Goal: Transaction & Acquisition: Obtain resource

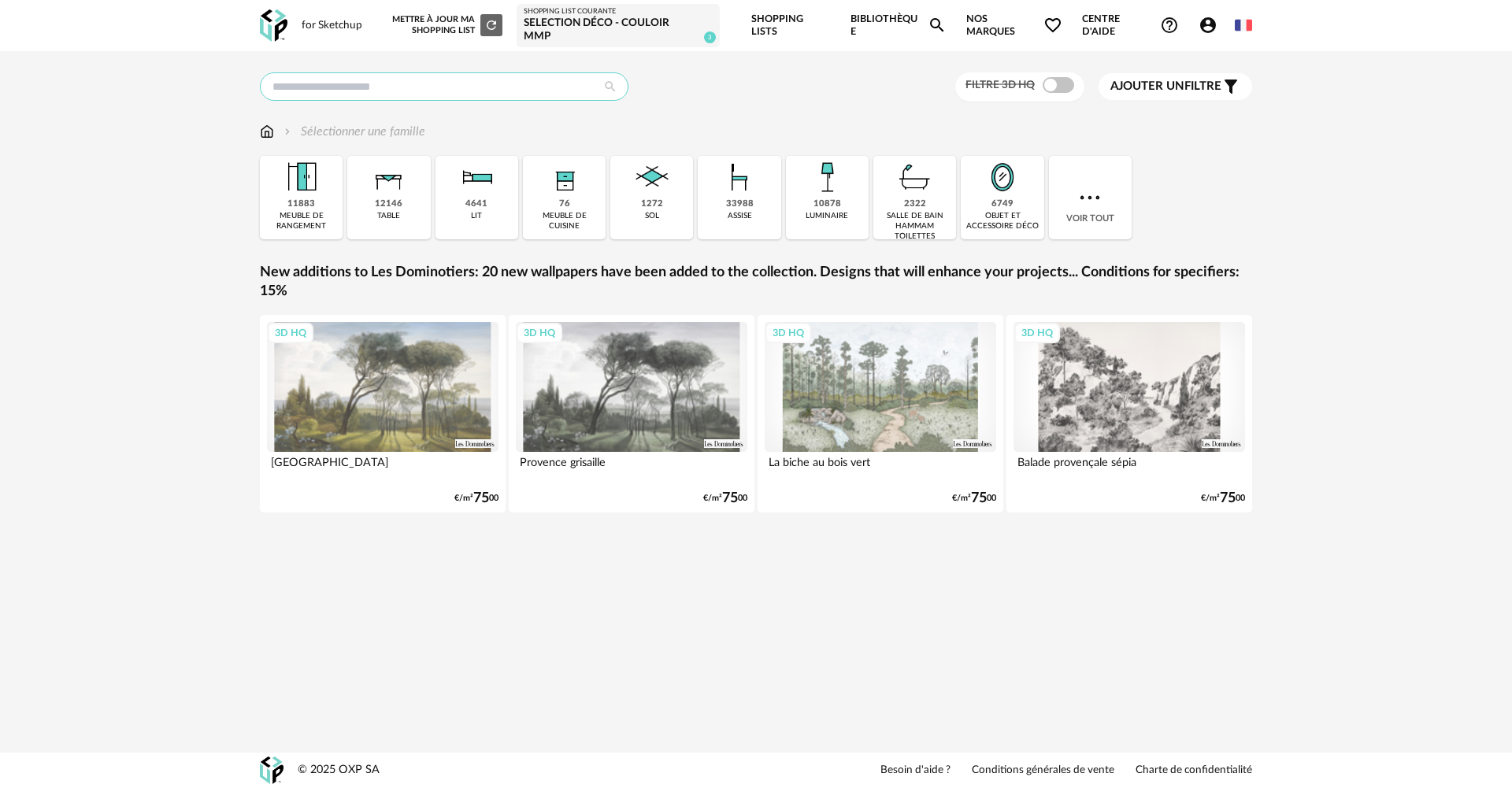
click at [384, 75] on input "text" at bounding box center [445, 87] width 369 height 28
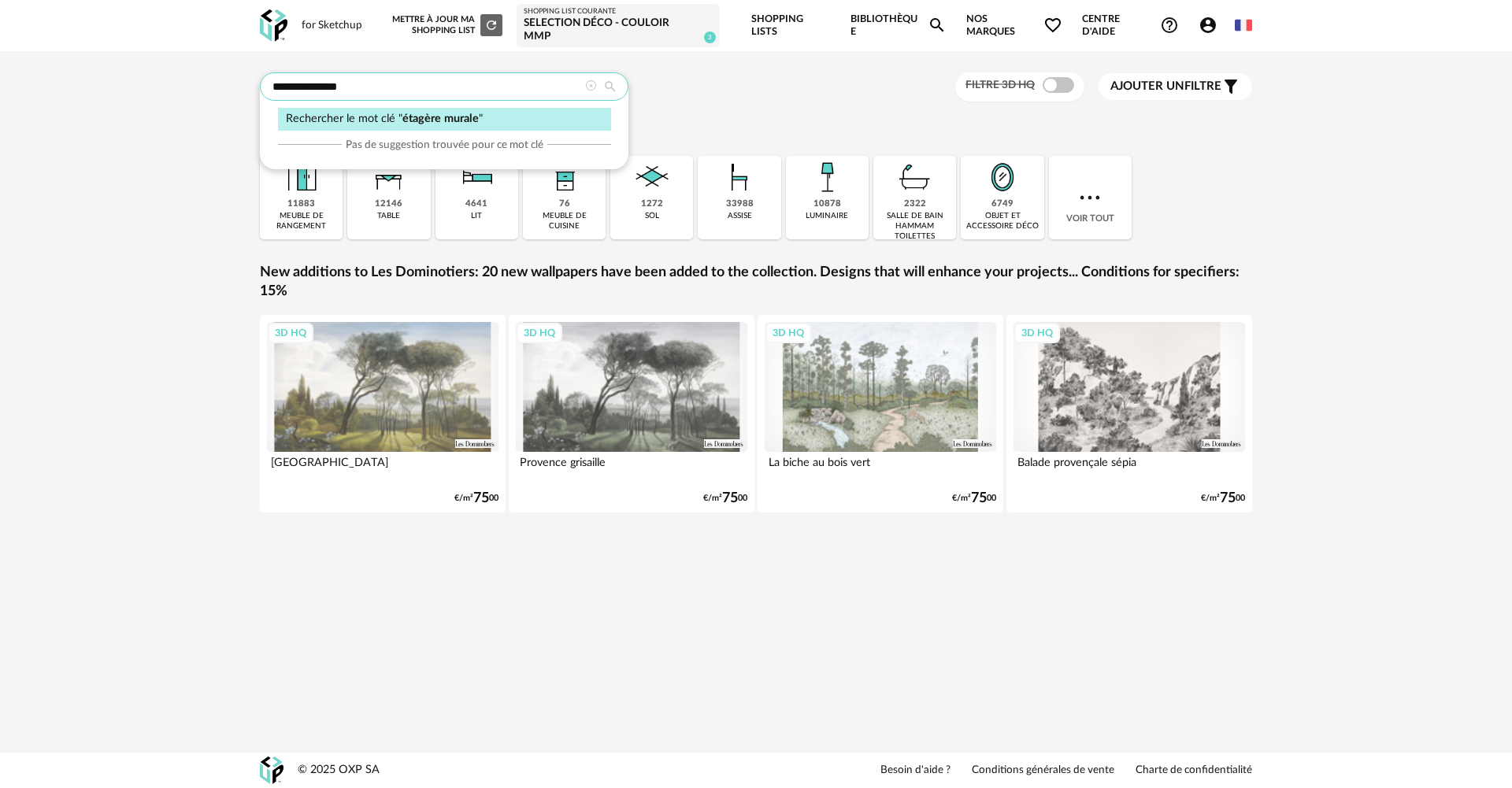
type input "**********"
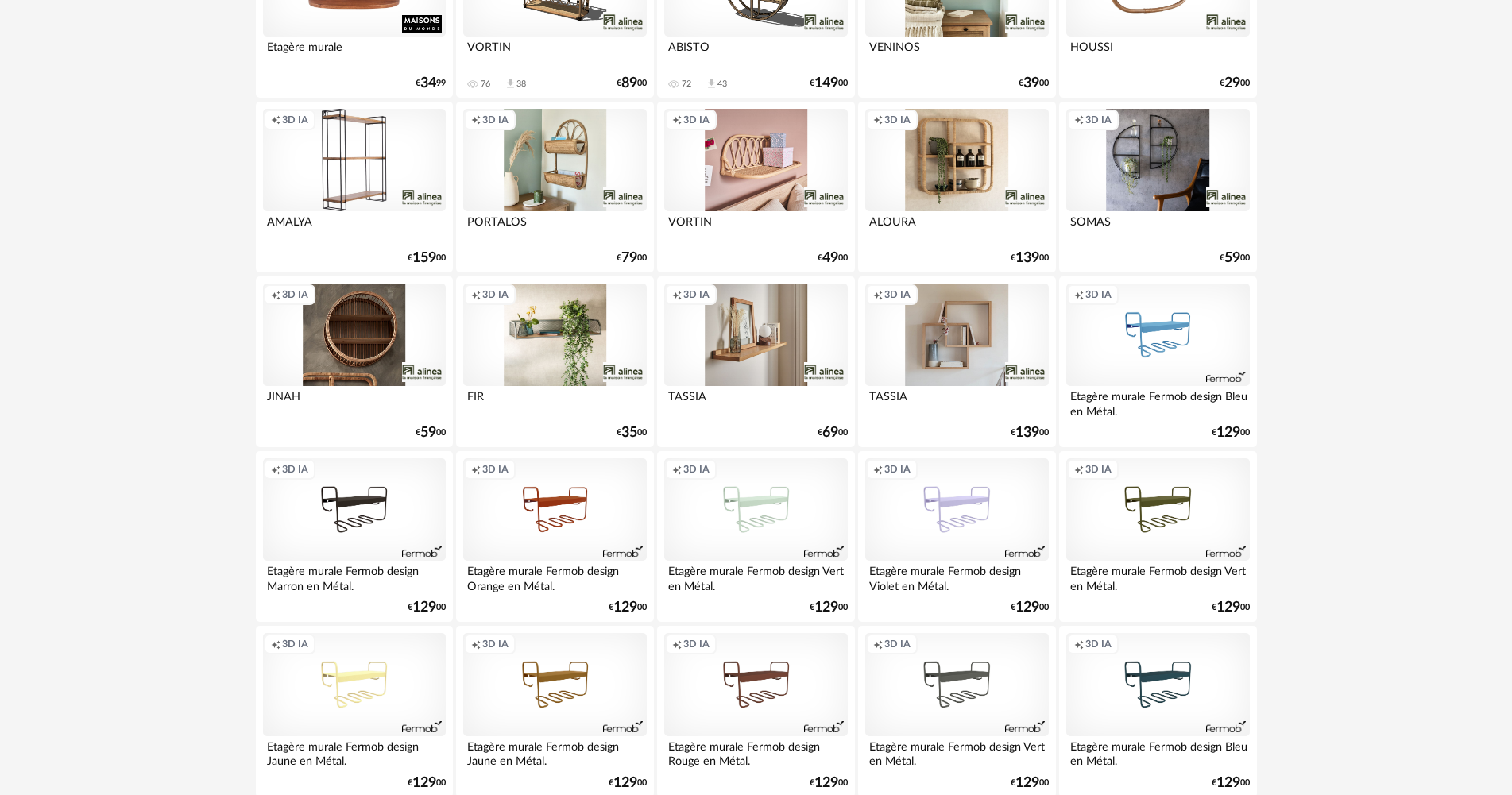
scroll to position [318, 0]
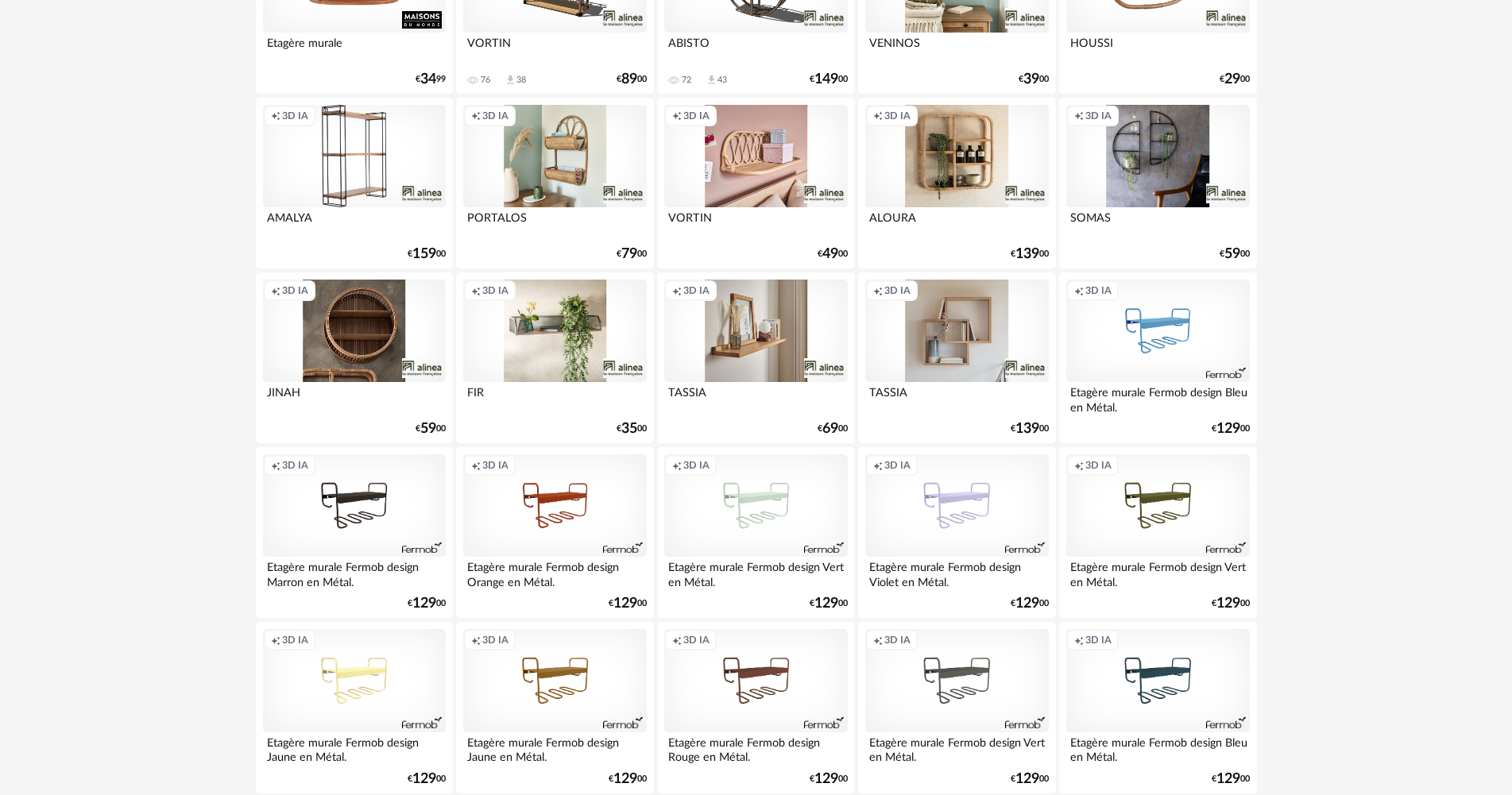
click at [765, 305] on div "Creation icon 3D IA" at bounding box center [755, 331] width 183 height 103
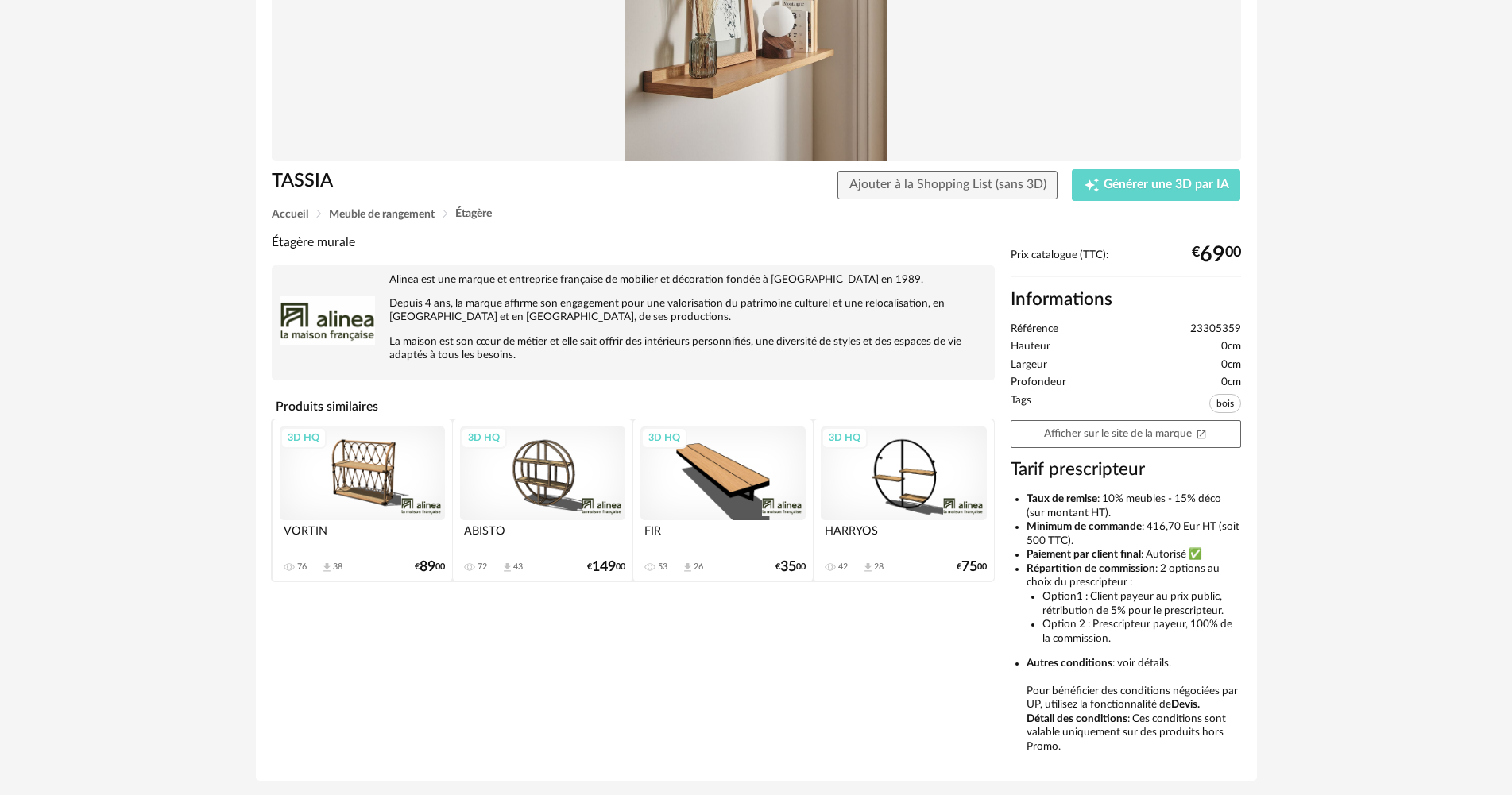
scroll to position [238, 0]
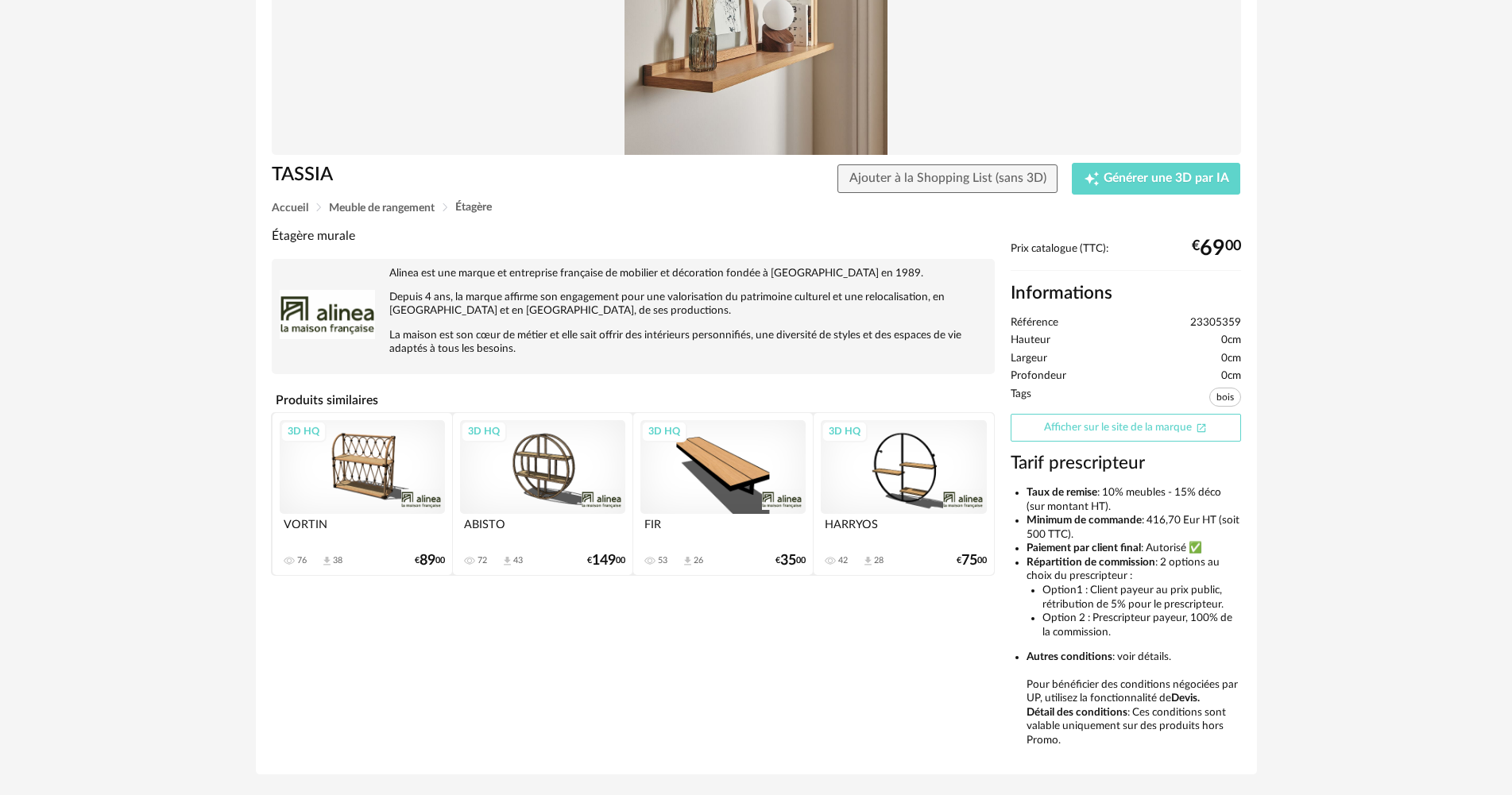
click at [1078, 414] on link "Afficher sur le site de la marque Open In New icon" at bounding box center [1126, 427] width 231 height 28
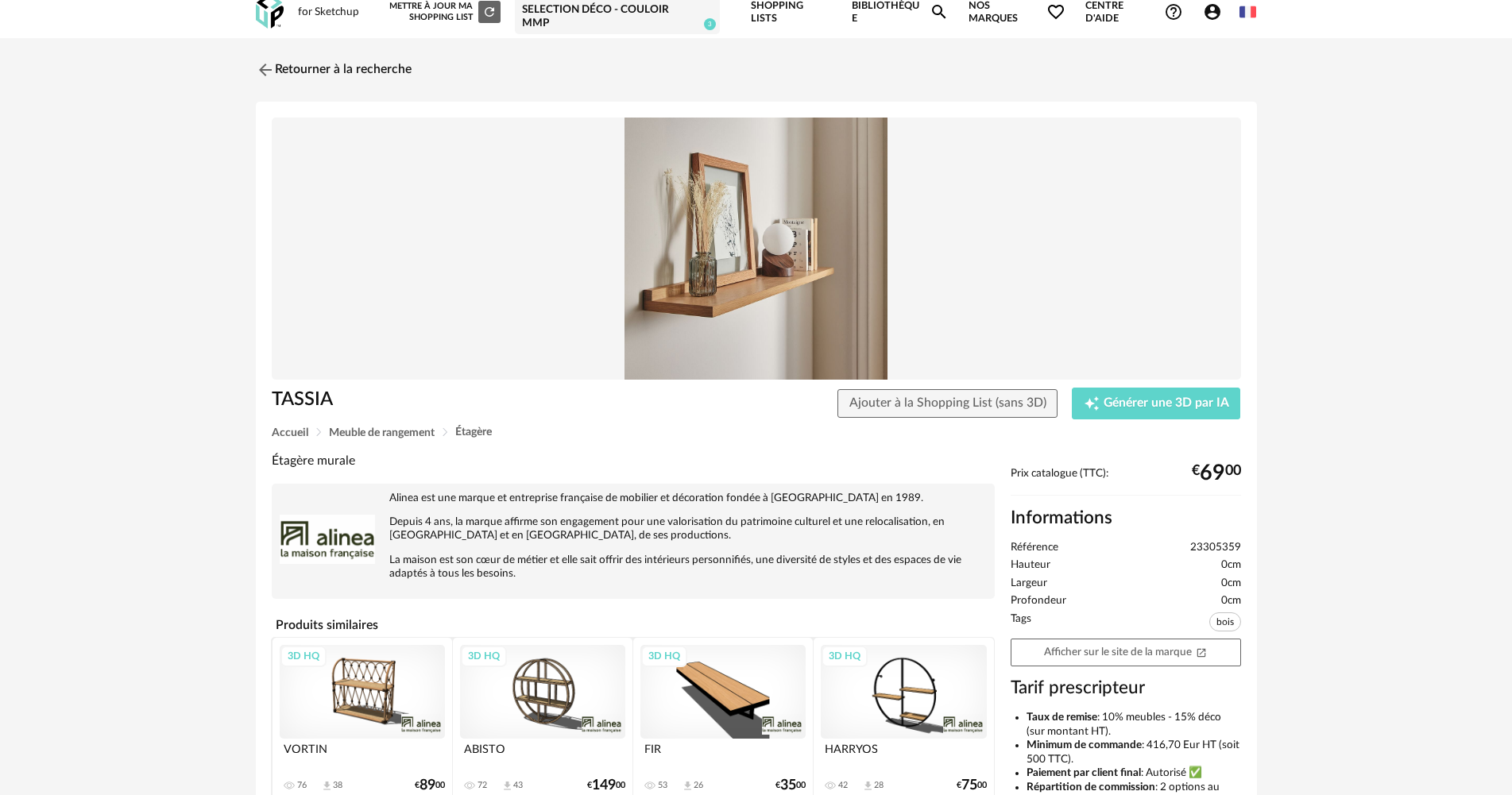
scroll to position [0, 0]
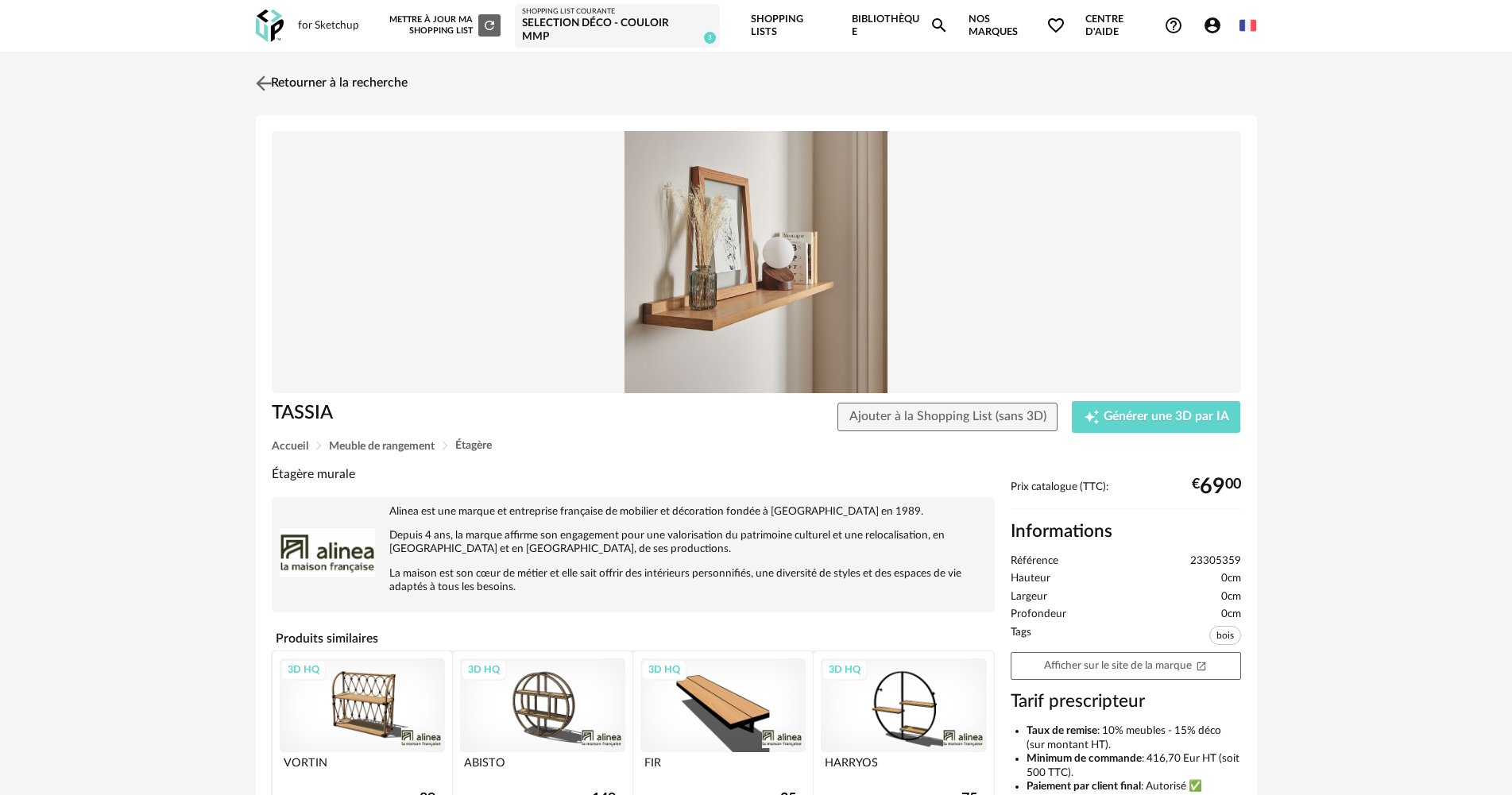
click at [284, 66] on link "Retourner à la recherche" at bounding box center [329, 83] width 156 height 35
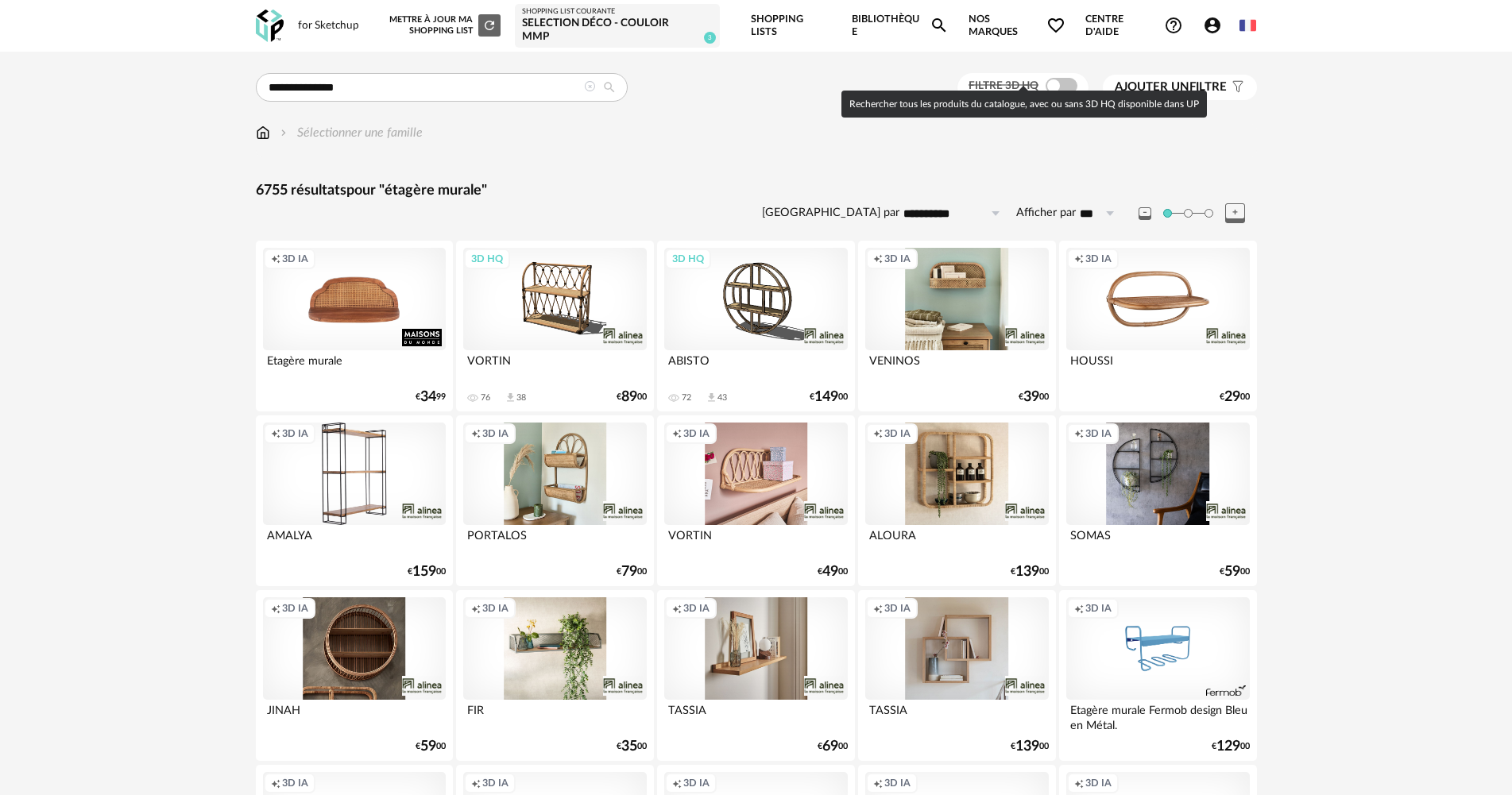
click at [1052, 78] on span at bounding box center [1062, 86] width 32 height 16
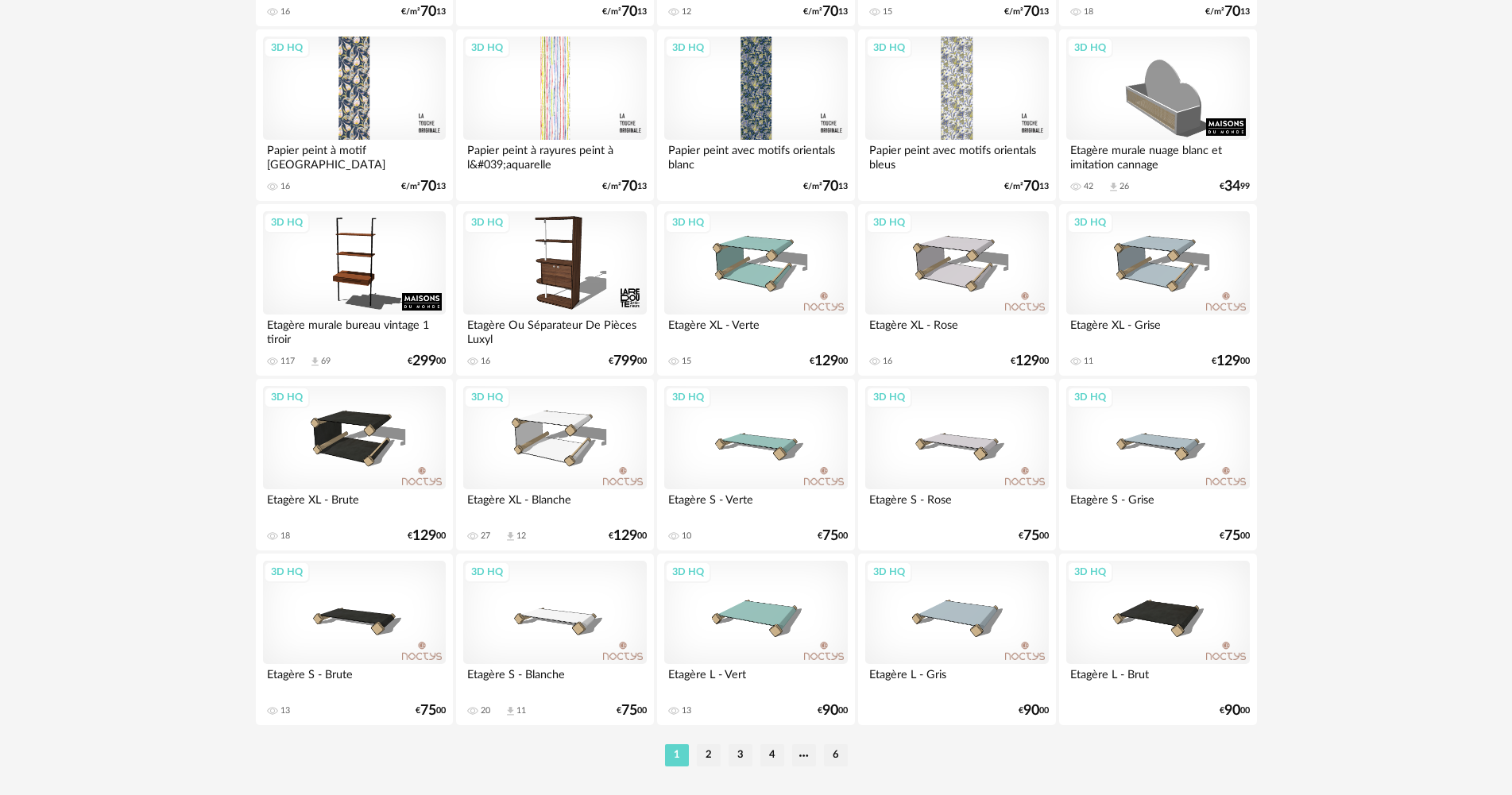
scroll to position [3034, 0]
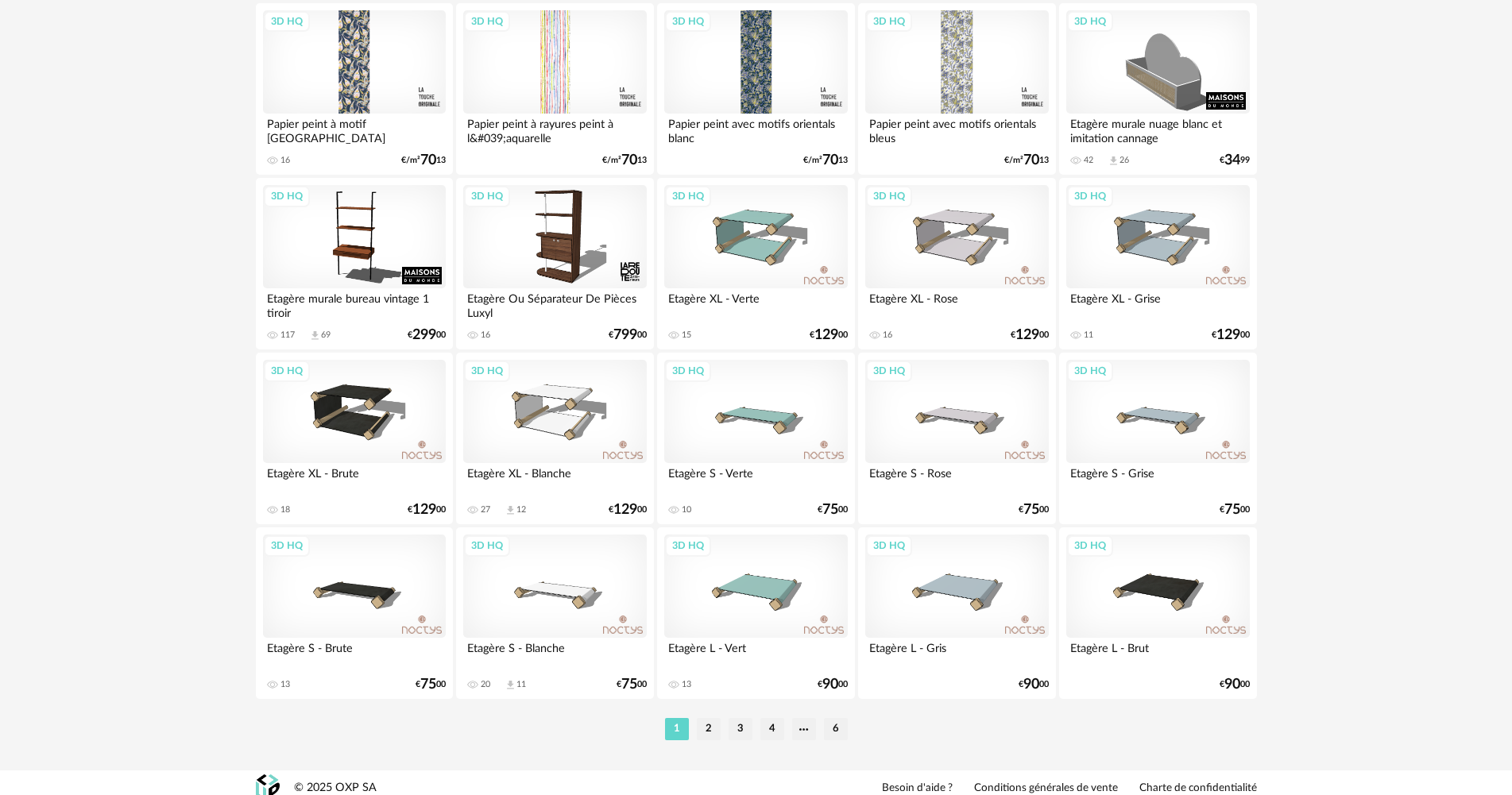
drag, startPoint x: 706, startPoint y: 716, endPoint x: 716, endPoint y: 704, distance: 15.6
click at [707, 718] on li "2" at bounding box center [708, 729] width 24 height 22
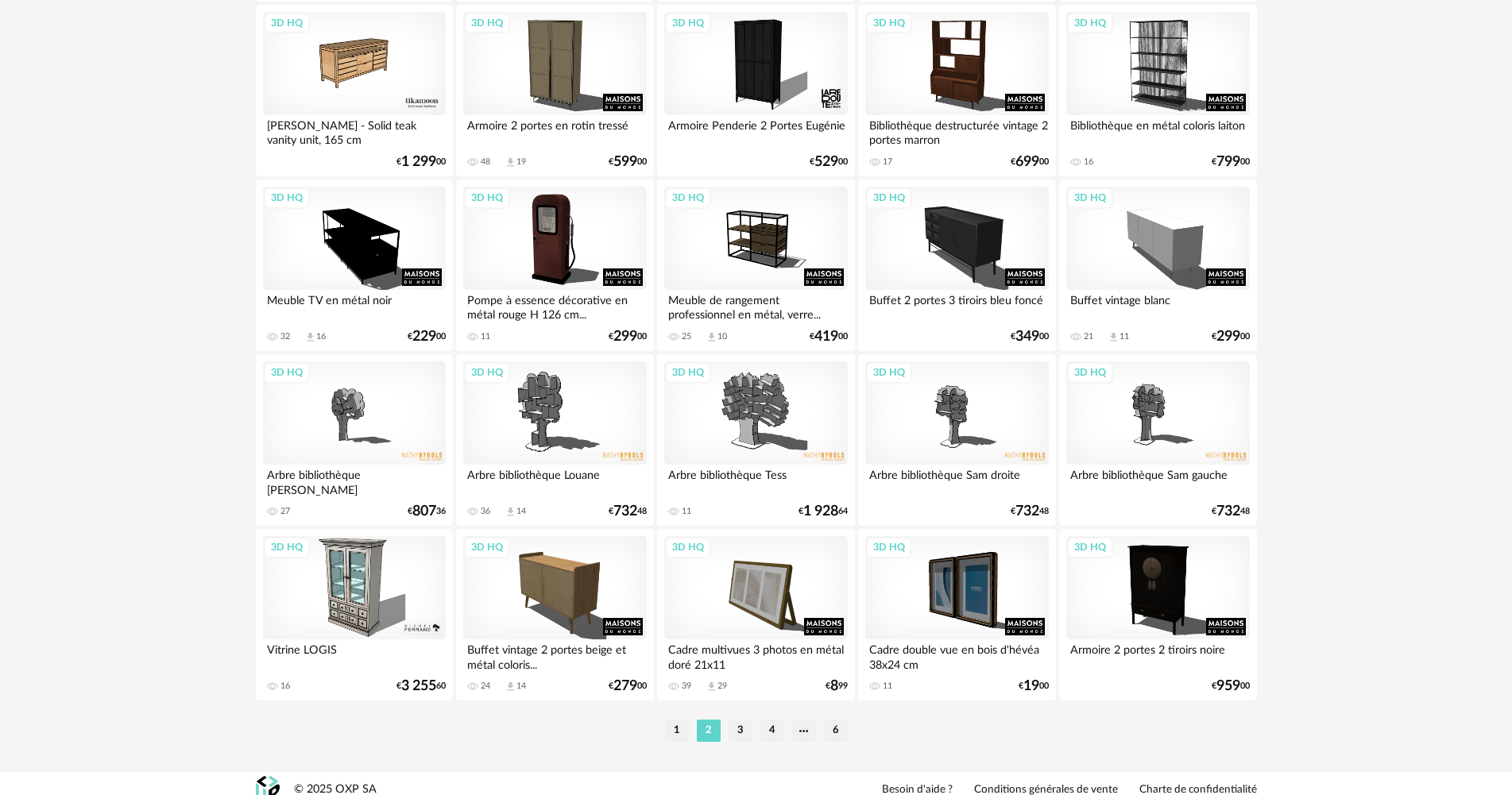
scroll to position [3034, 0]
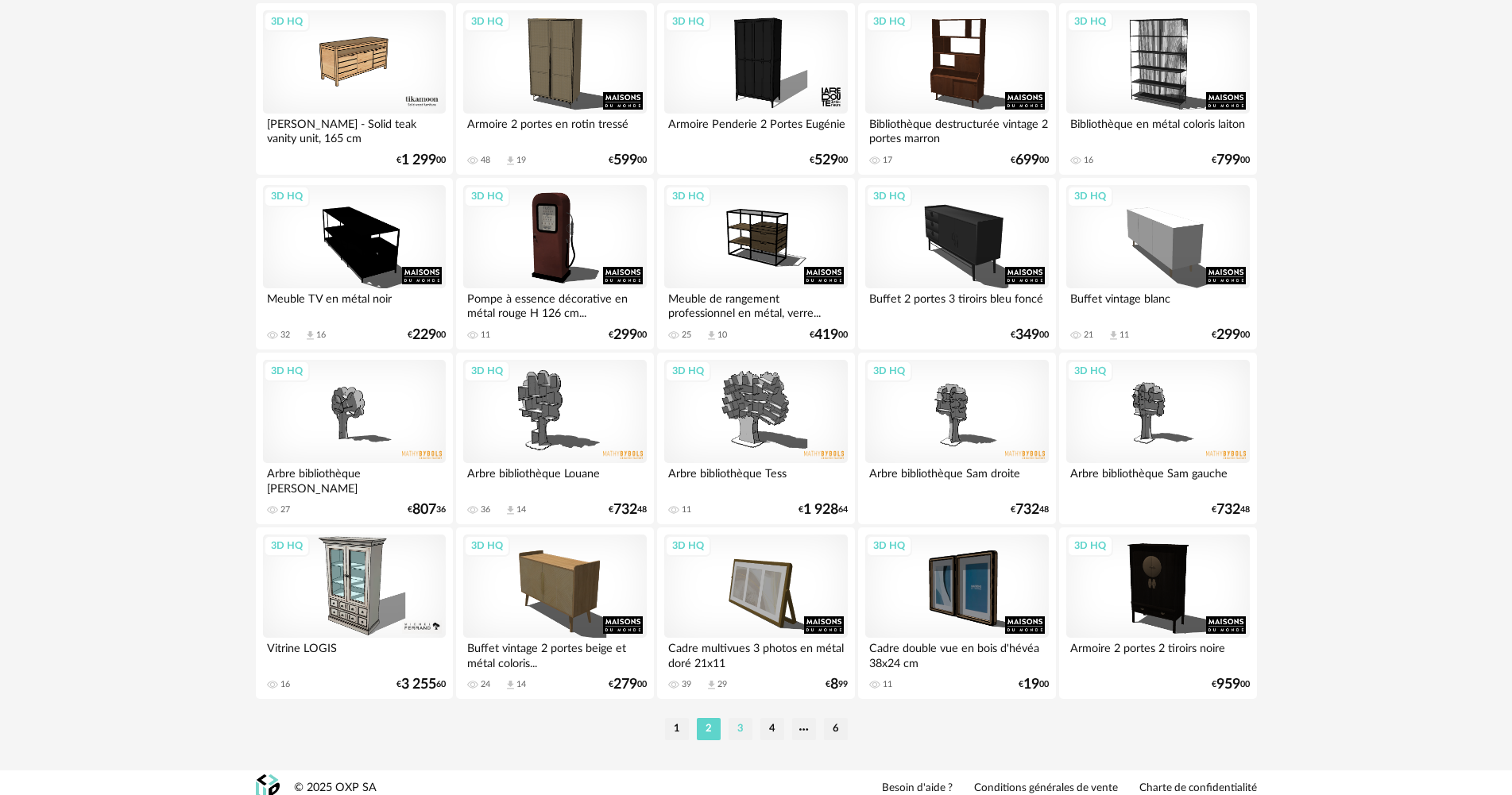
click at [737, 720] on li "3" at bounding box center [740, 729] width 24 height 22
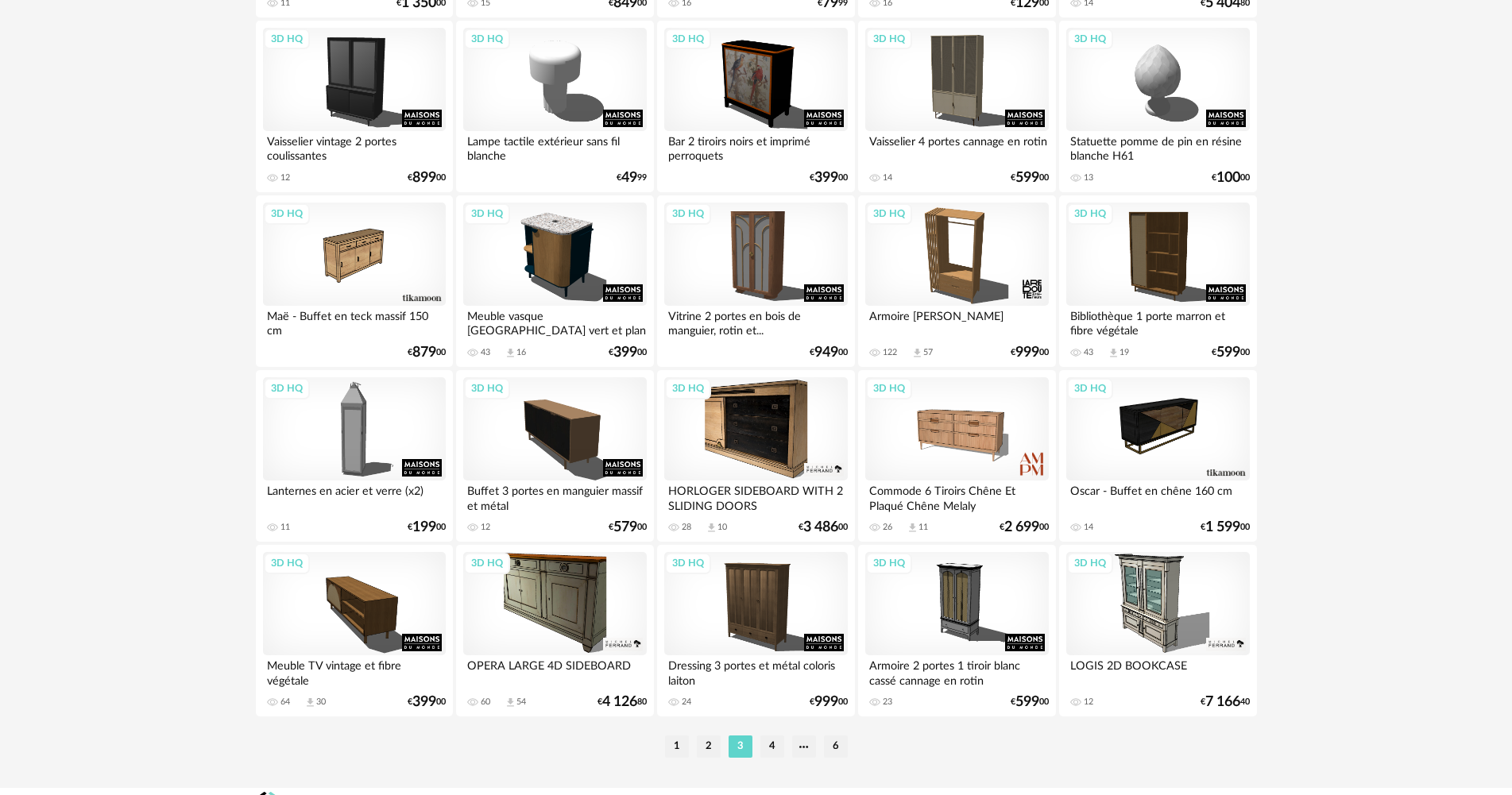
scroll to position [3034, 0]
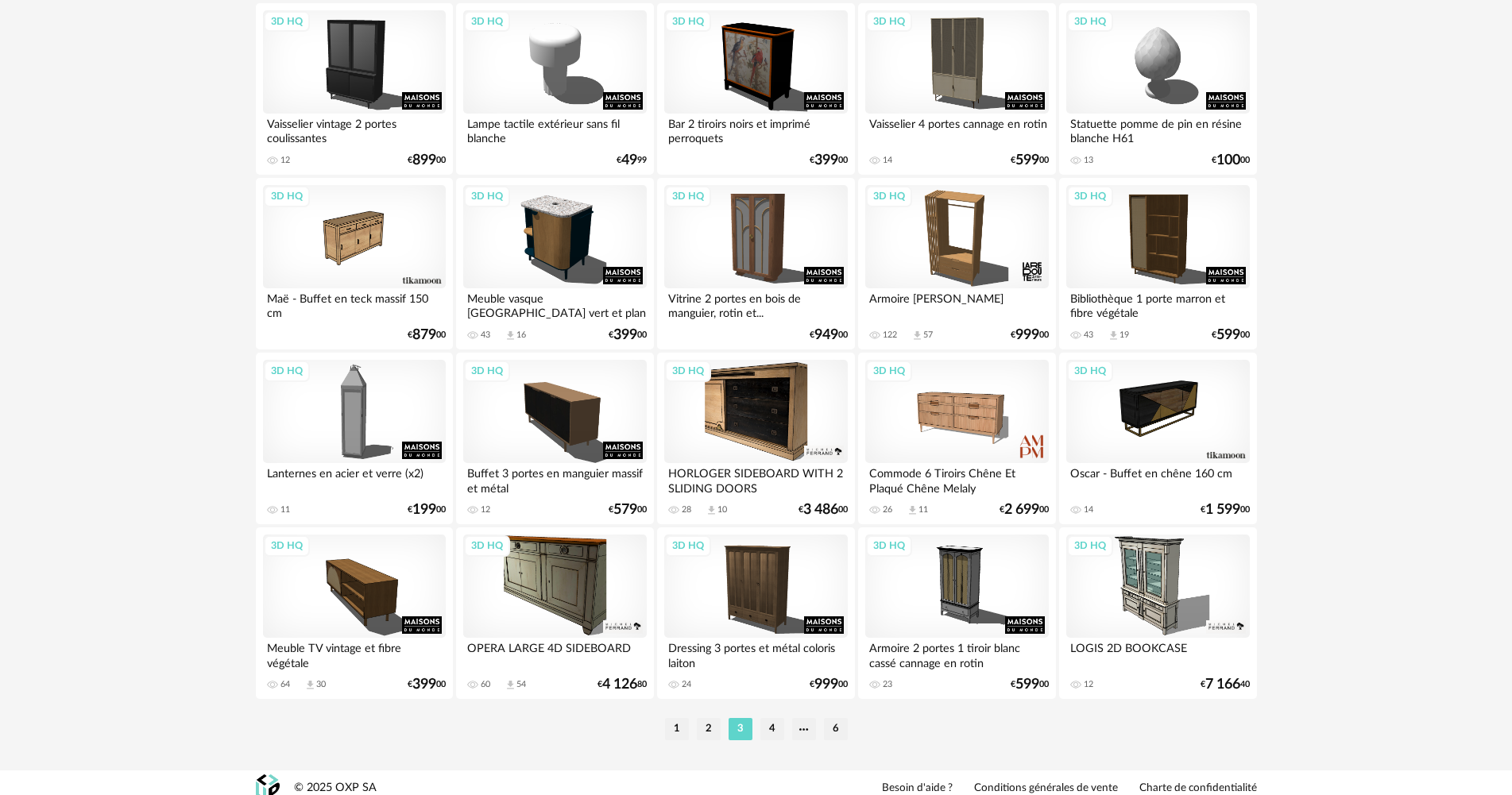
drag, startPoint x: 775, startPoint y: 716, endPoint x: 791, endPoint y: 693, distance: 28.0
click at [774, 718] on li "4" at bounding box center [772, 729] width 24 height 22
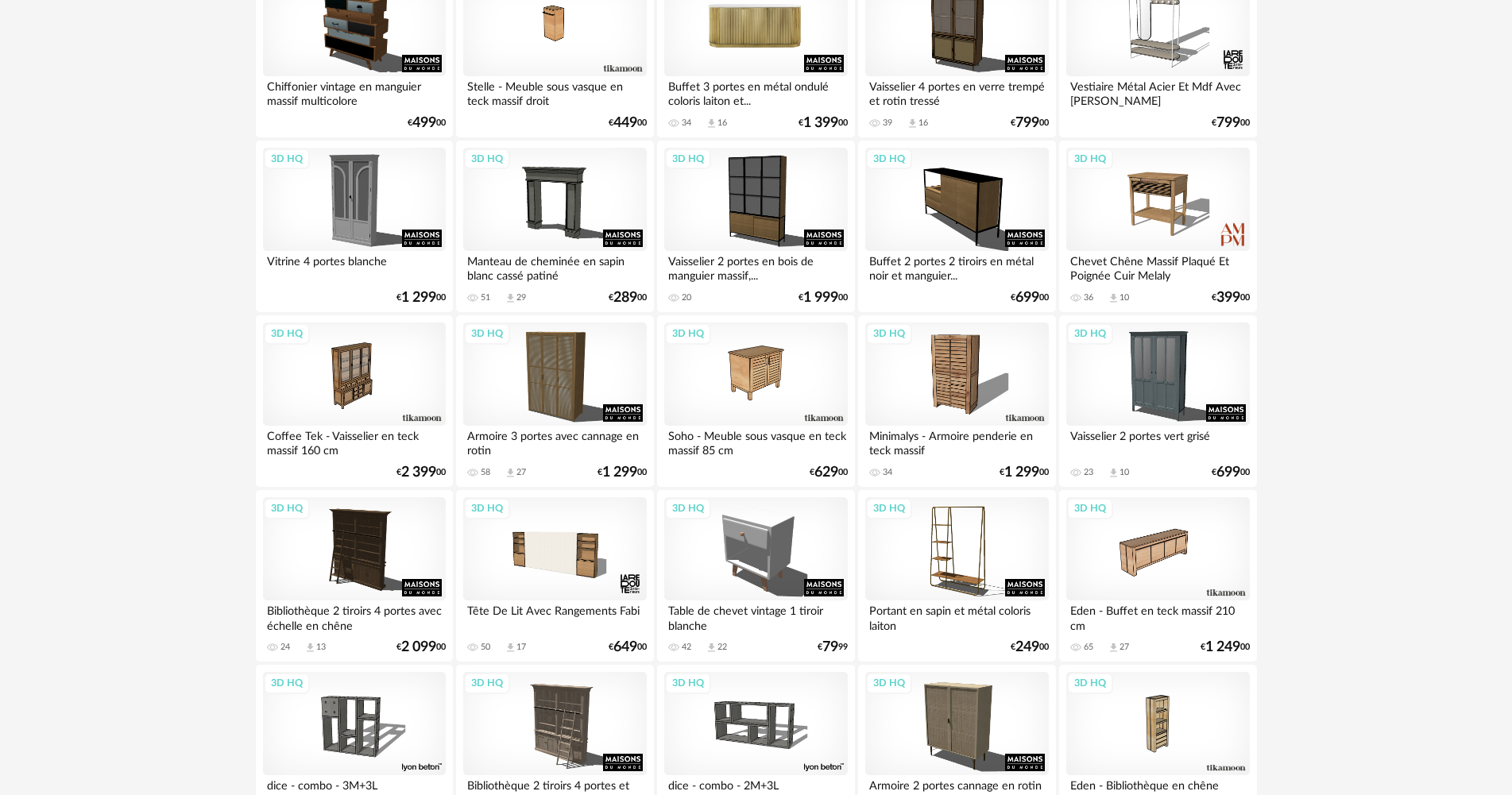
scroll to position [3034, 0]
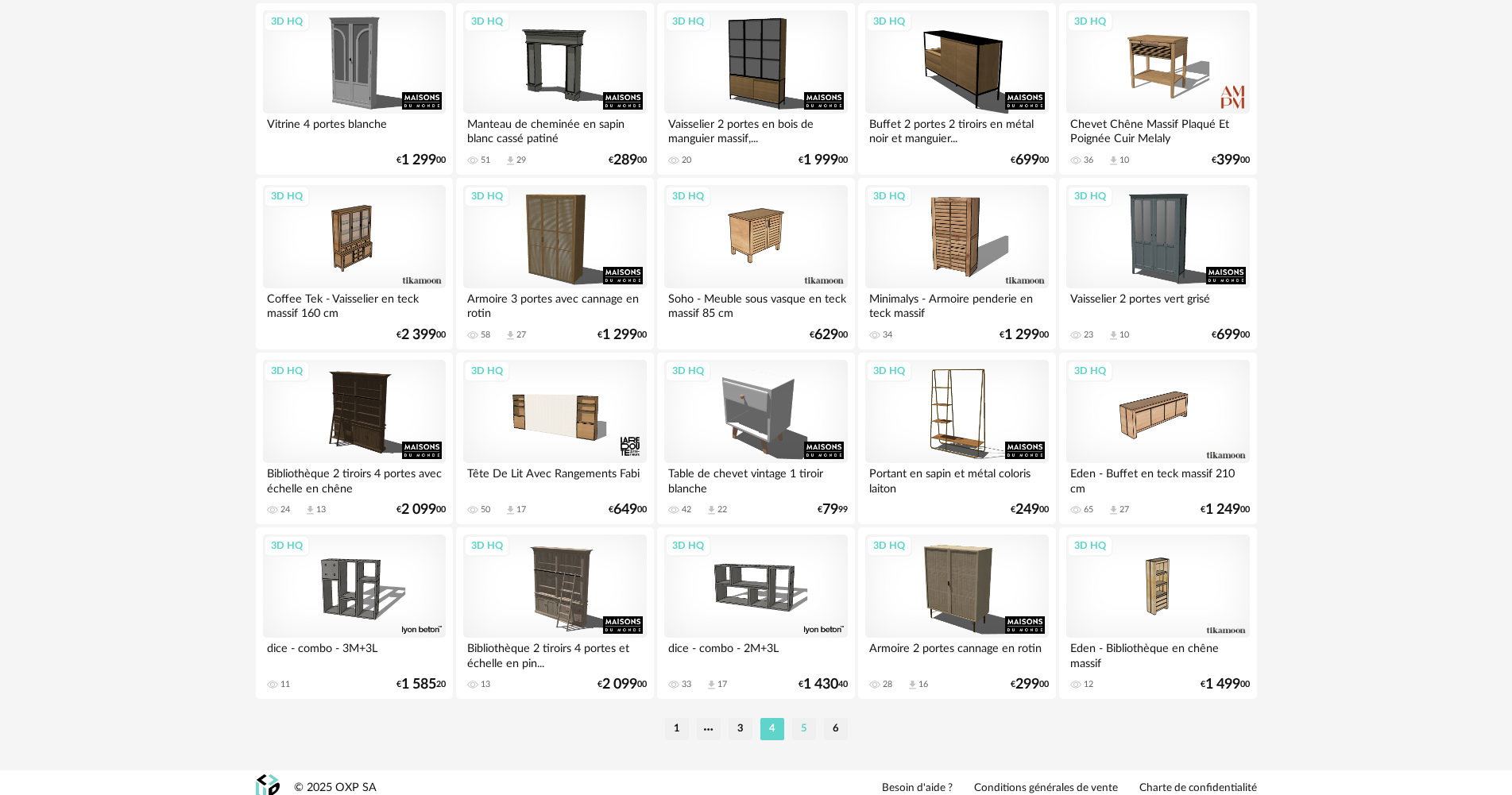
click at [800, 718] on li "5" at bounding box center [804, 729] width 24 height 22
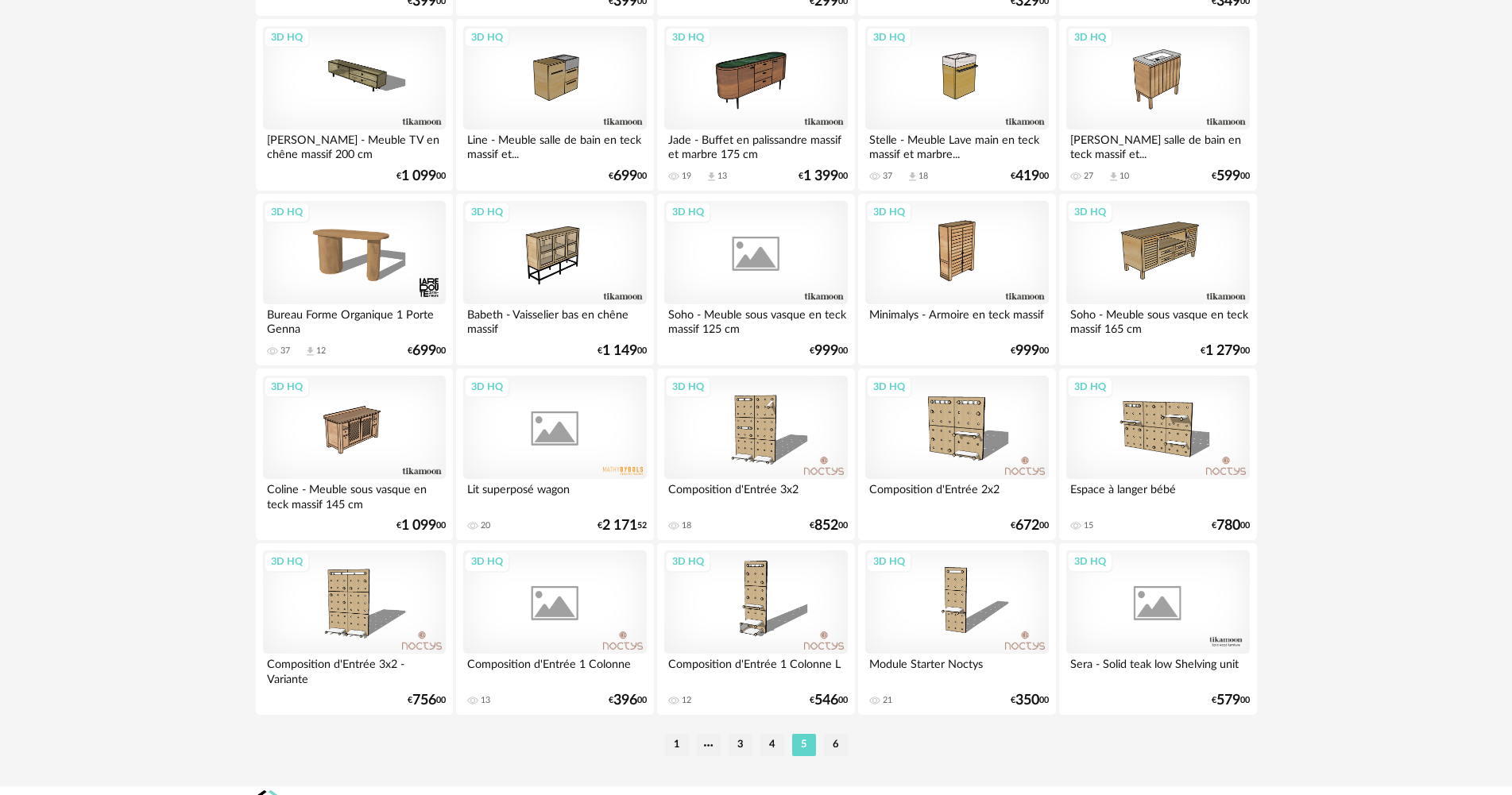
scroll to position [3034, 0]
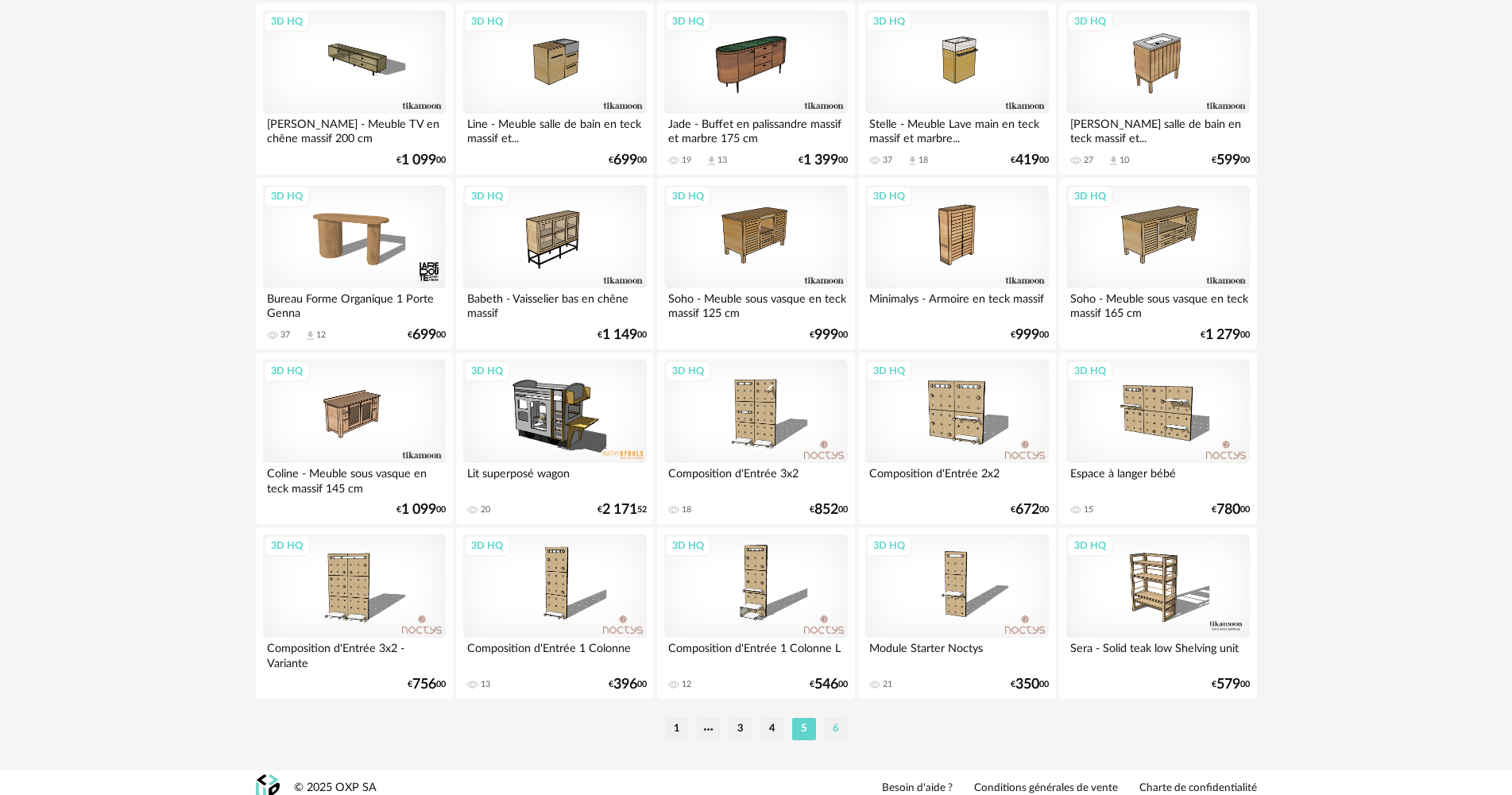
click at [841, 718] on li "6" at bounding box center [836, 729] width 24 height 22
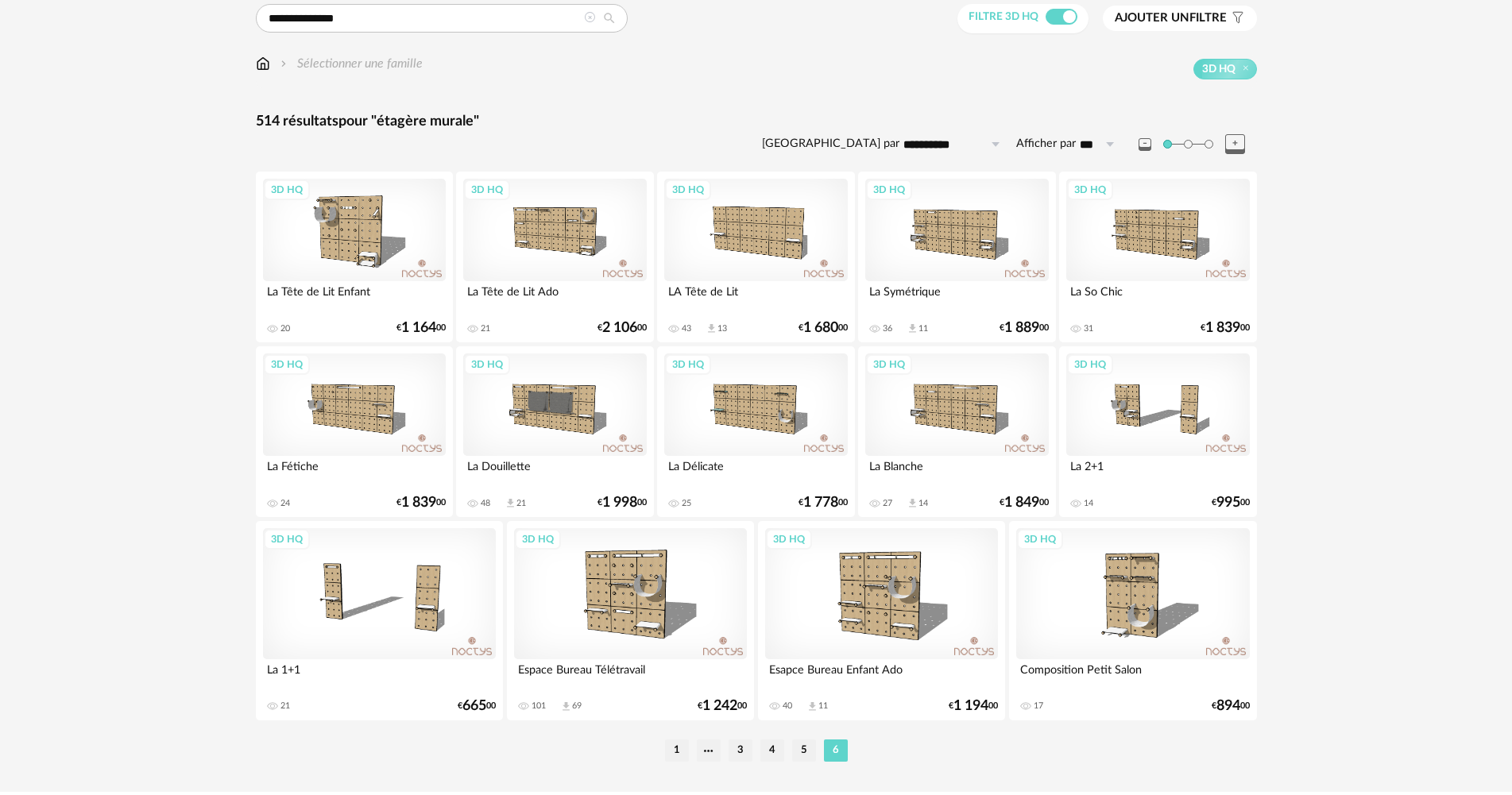
scroll to position [91, 0]
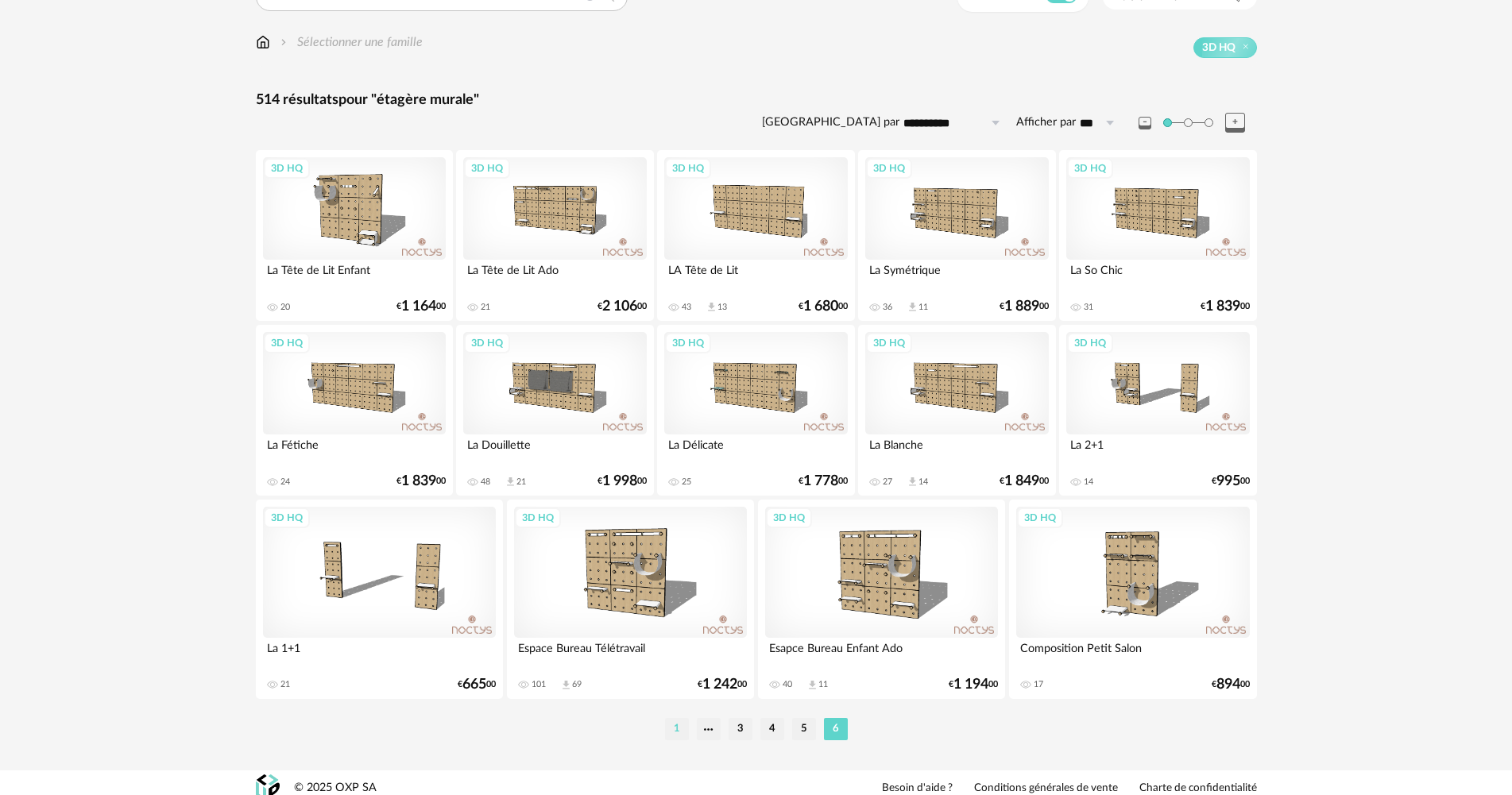
click at [681, 718] on li "1" at bounding box center [676, 729] width 24 height 22
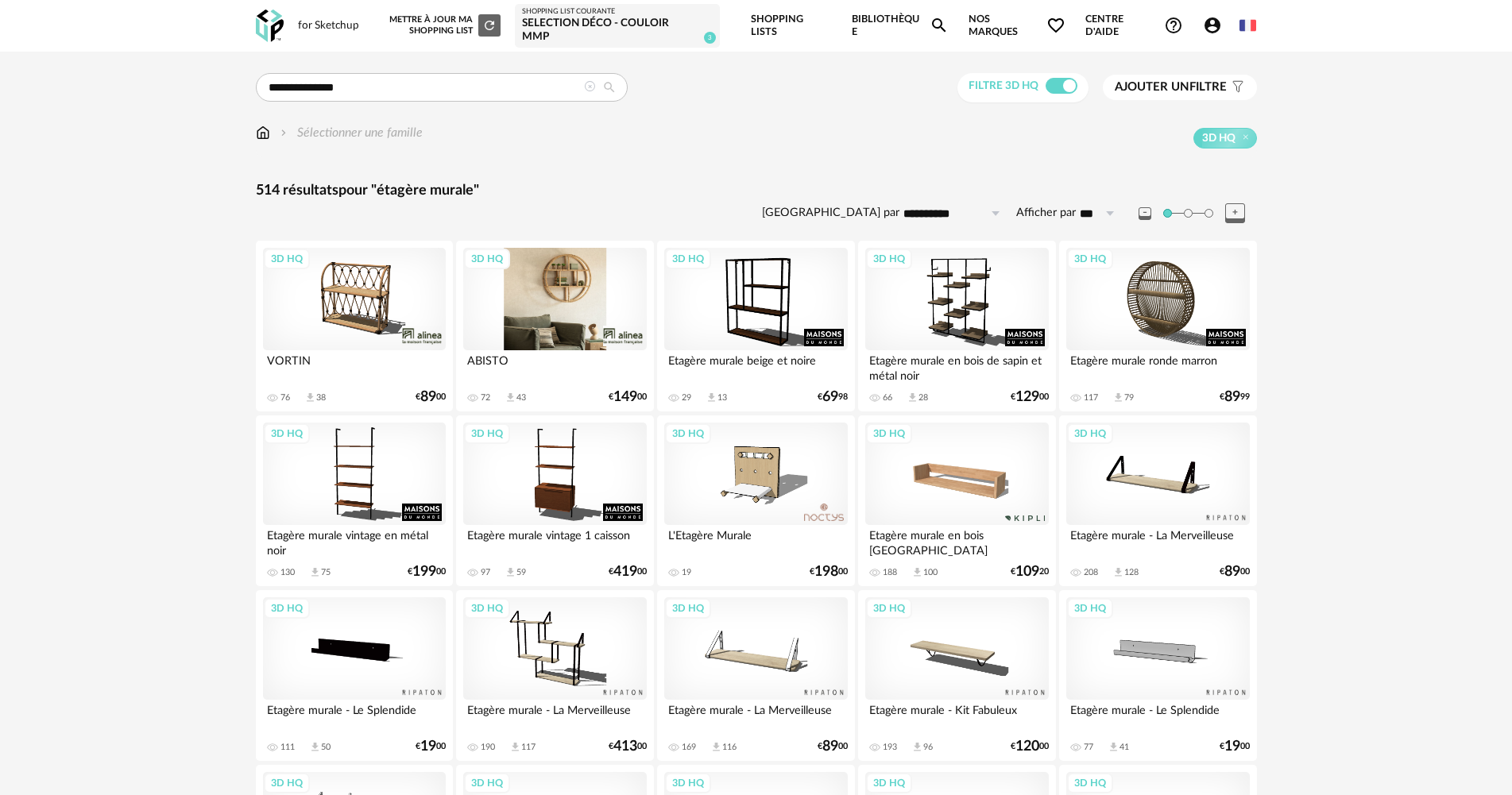
click at [580, 278] on div "3D HQ" at bounding box center [554, 299] width 183 height 103
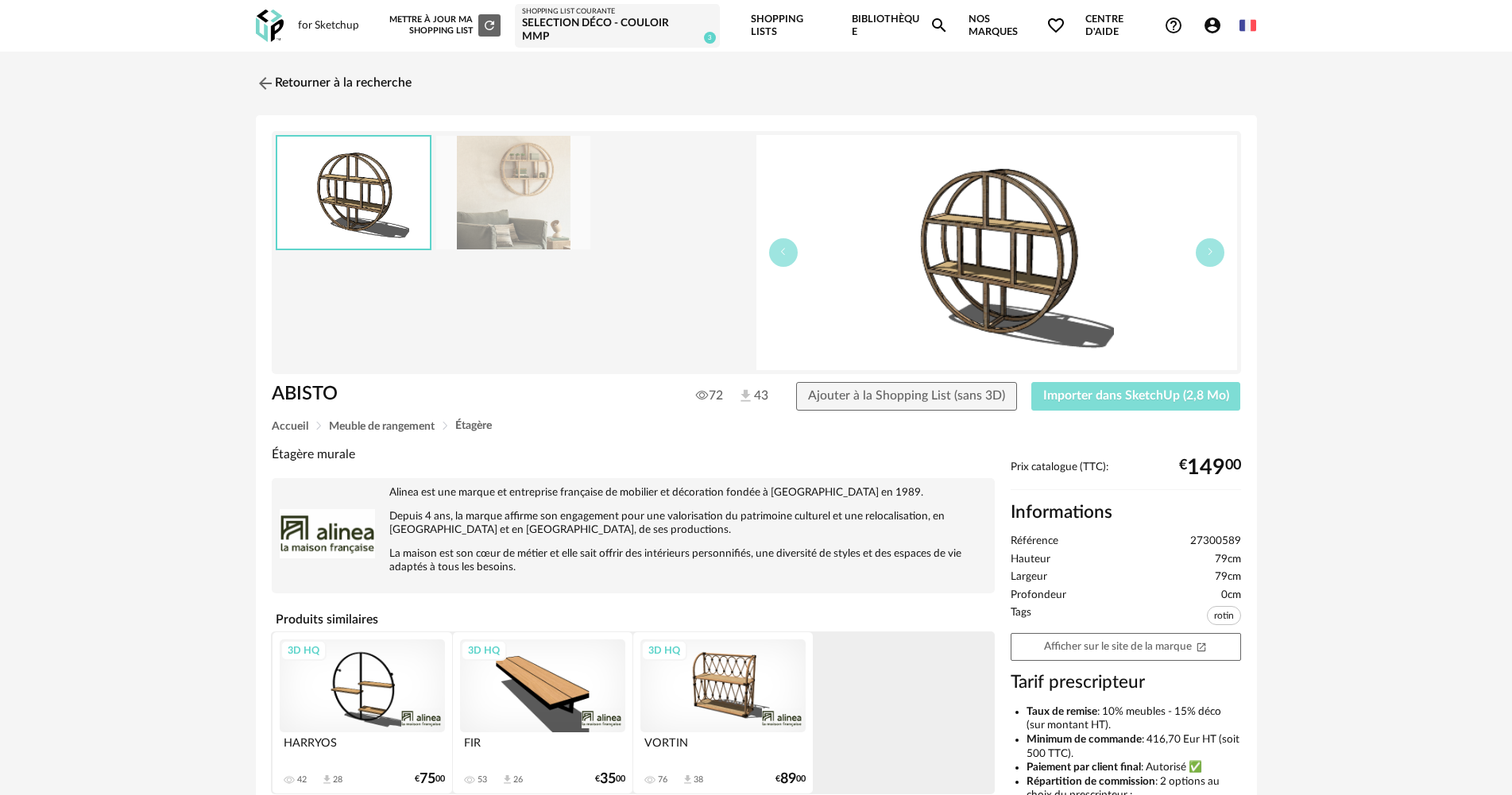
click at [1085, 390] on span "Importer dans SketchUp (2,8 Mo)" at bounding box center [1136, 395] width 186 height 13
click at [1130, 633] on link "Afficher sur le site de la marque Open In New icon" at bounding box center [1126, 646] width 231 height 28
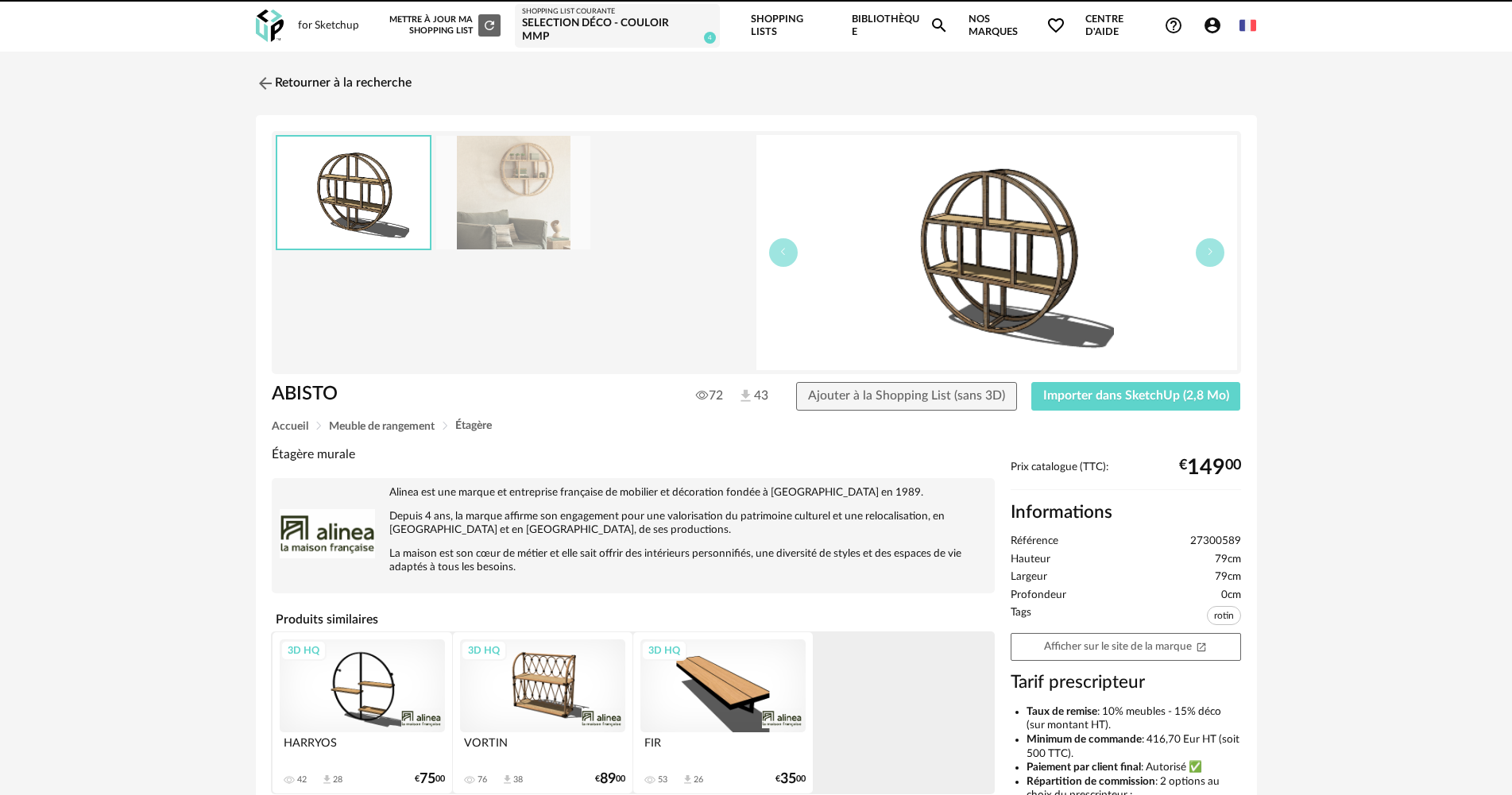
click at [1207, 23] on icon "Account Circle icon" at bounding box center [1212, 25] width 16 height 16
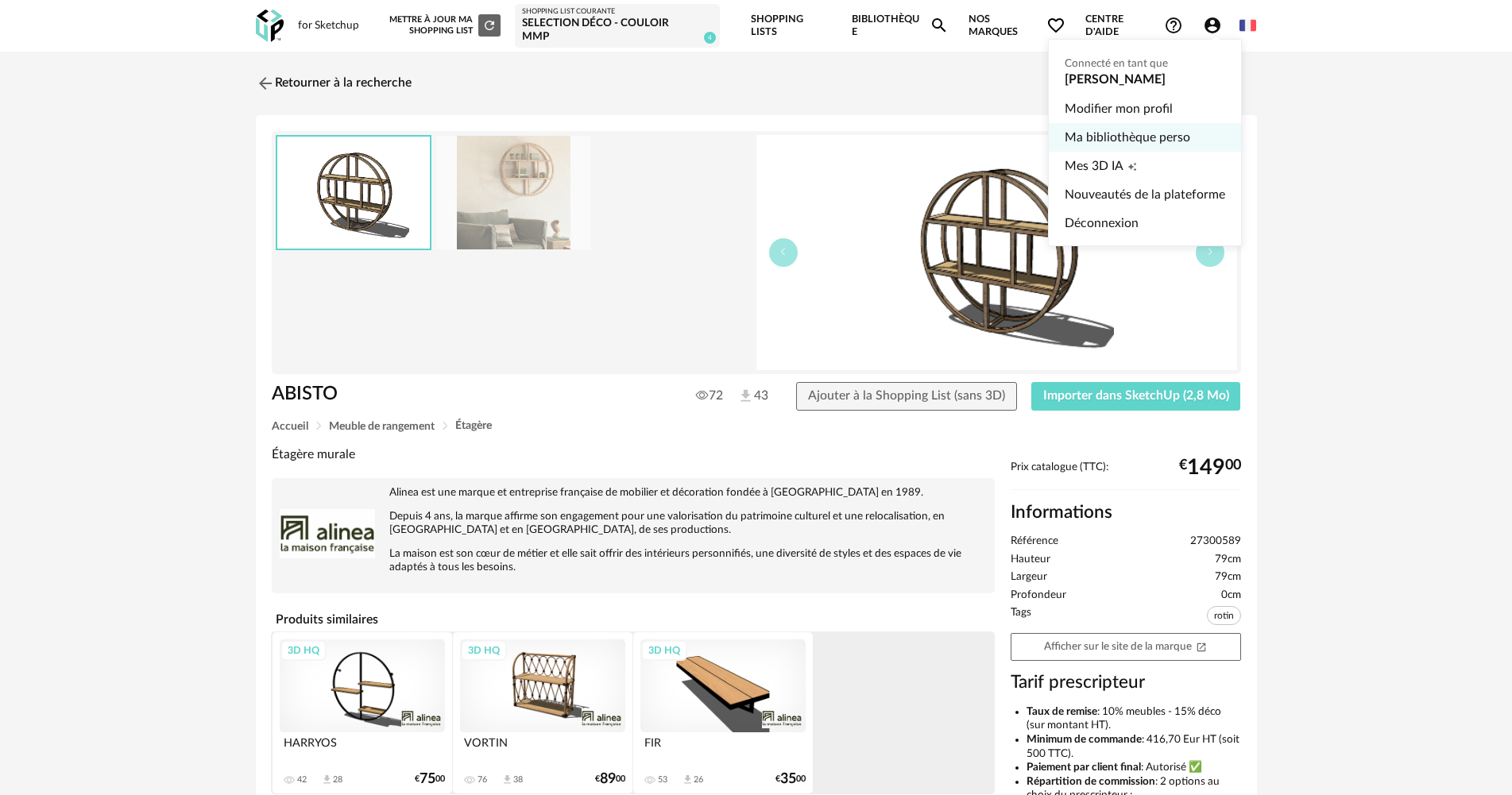
click at [1133, 140] on link "Ma bibliothèque perso" at bounding box center [1144, 137] width 161 height 29
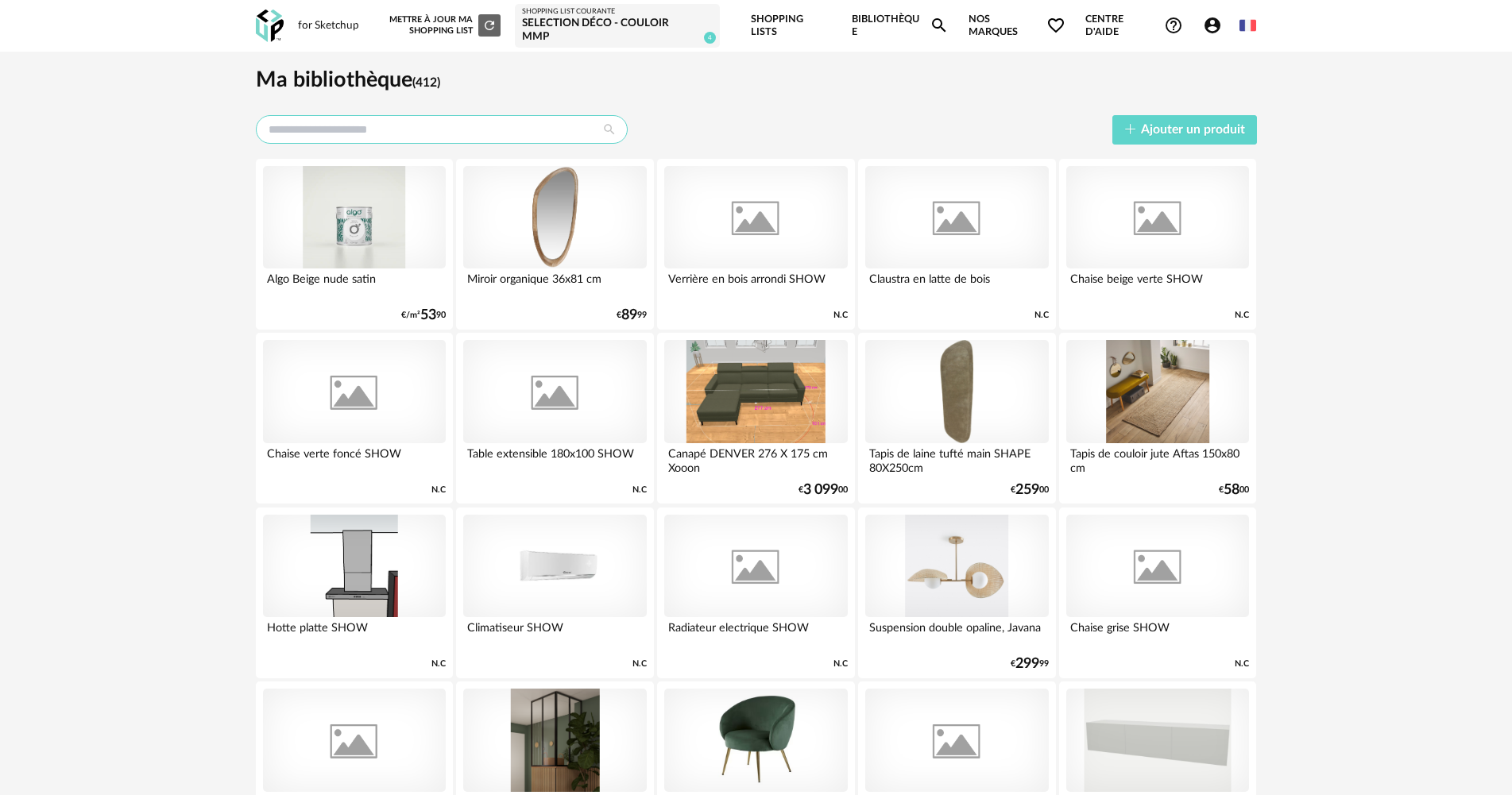
click at [376, 128] on input "text" at bounding box center [442, 130] width 372 height 29
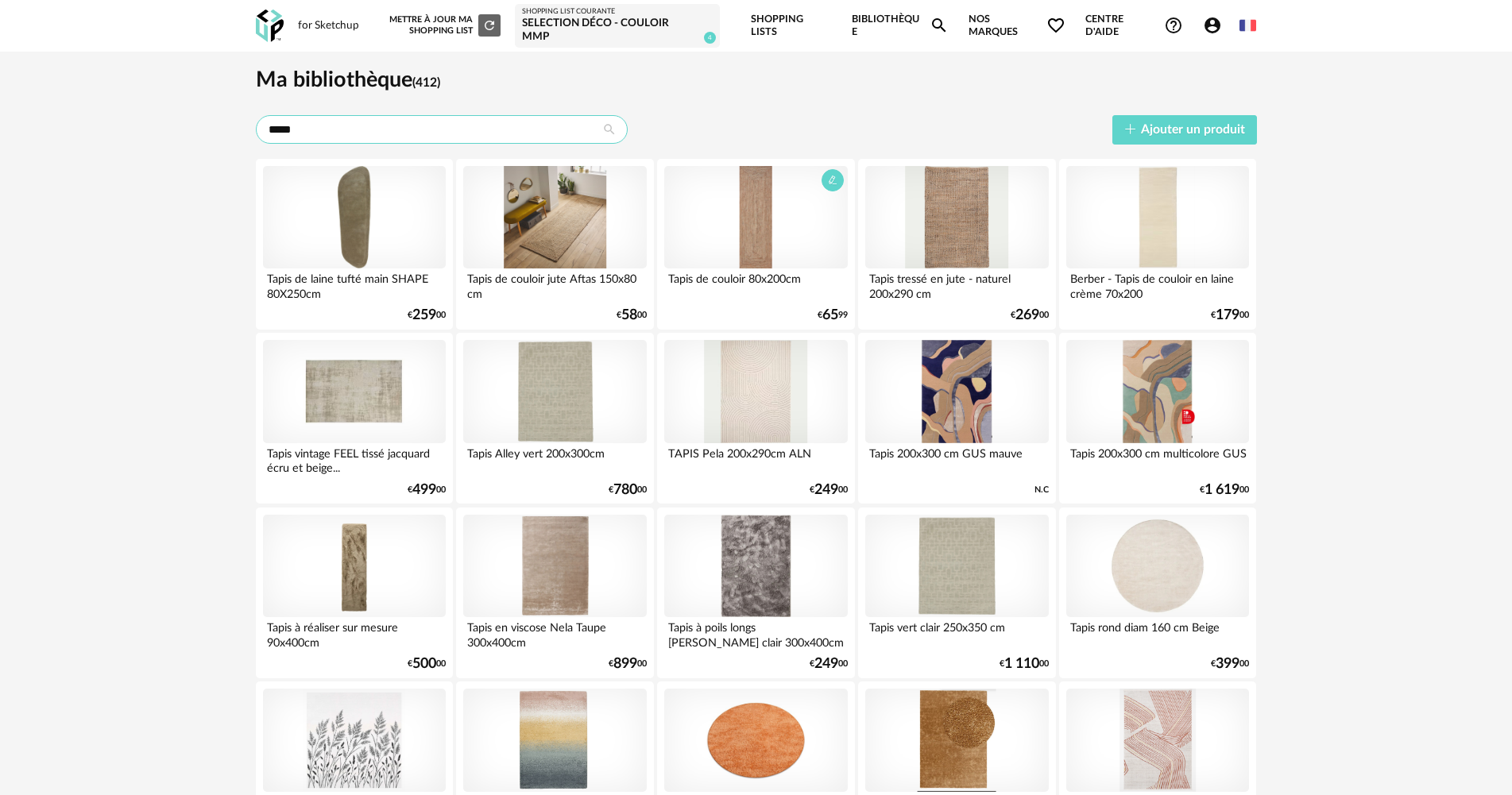
type input "*****"
click at [782, 209] on div at bounding box center [755, 217] width 183 height 103
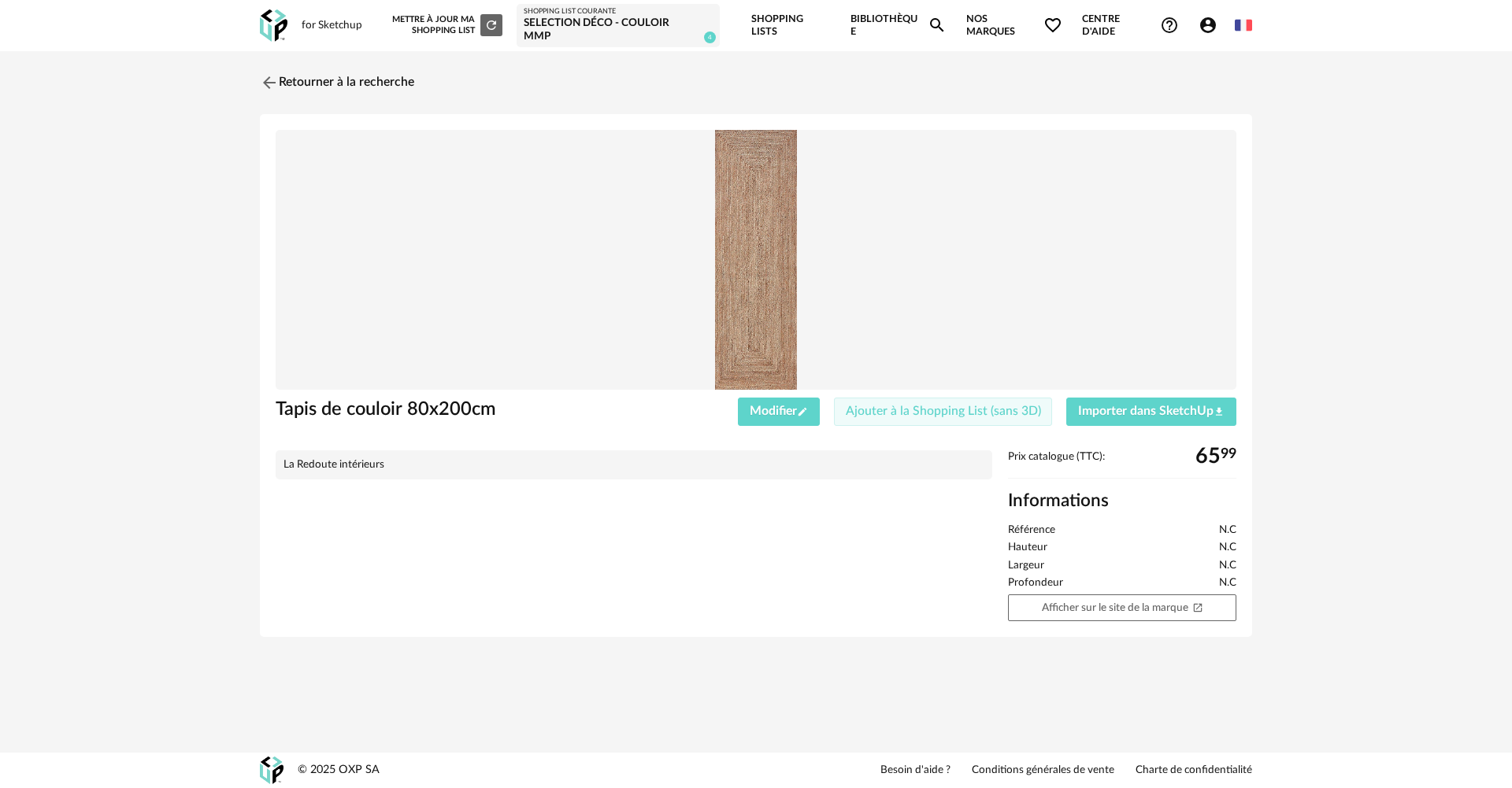
click at [912, 404] on span "Ajouter à la Shopping List (sans 3D)" at bounding box center [943, 410] width 195 height 13
click at [957, 407] on span "Ajouter à la Shopping List (sans 3D)" at bounding box center [943, 413] width 195 height 13
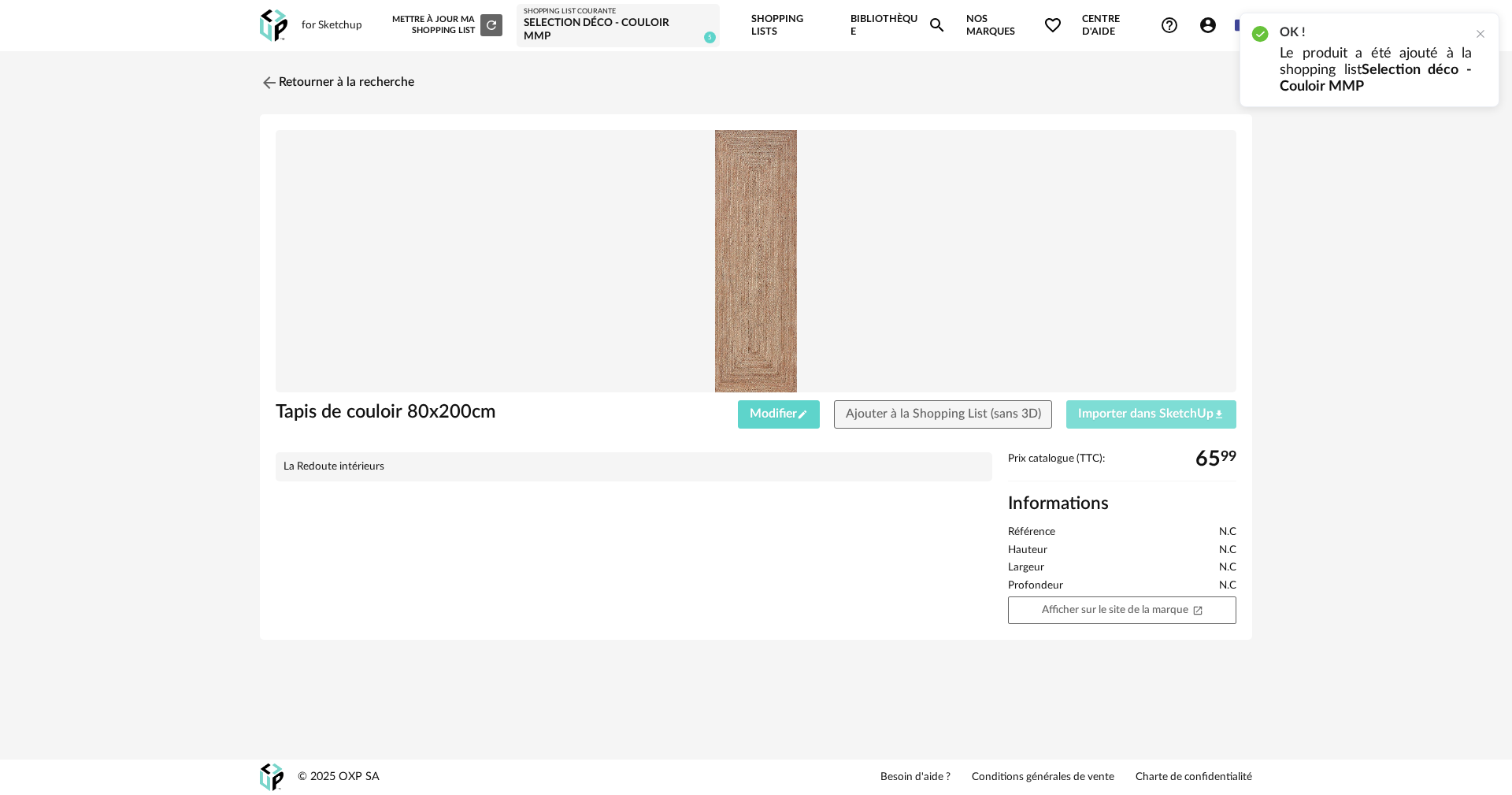
click at [1129, 407] on span "Importer dans SketchUp Download icon" at bounding box center [1152, 413] width 147 height 13
